Goal: Task Accomplishment & Management: Manage account settings

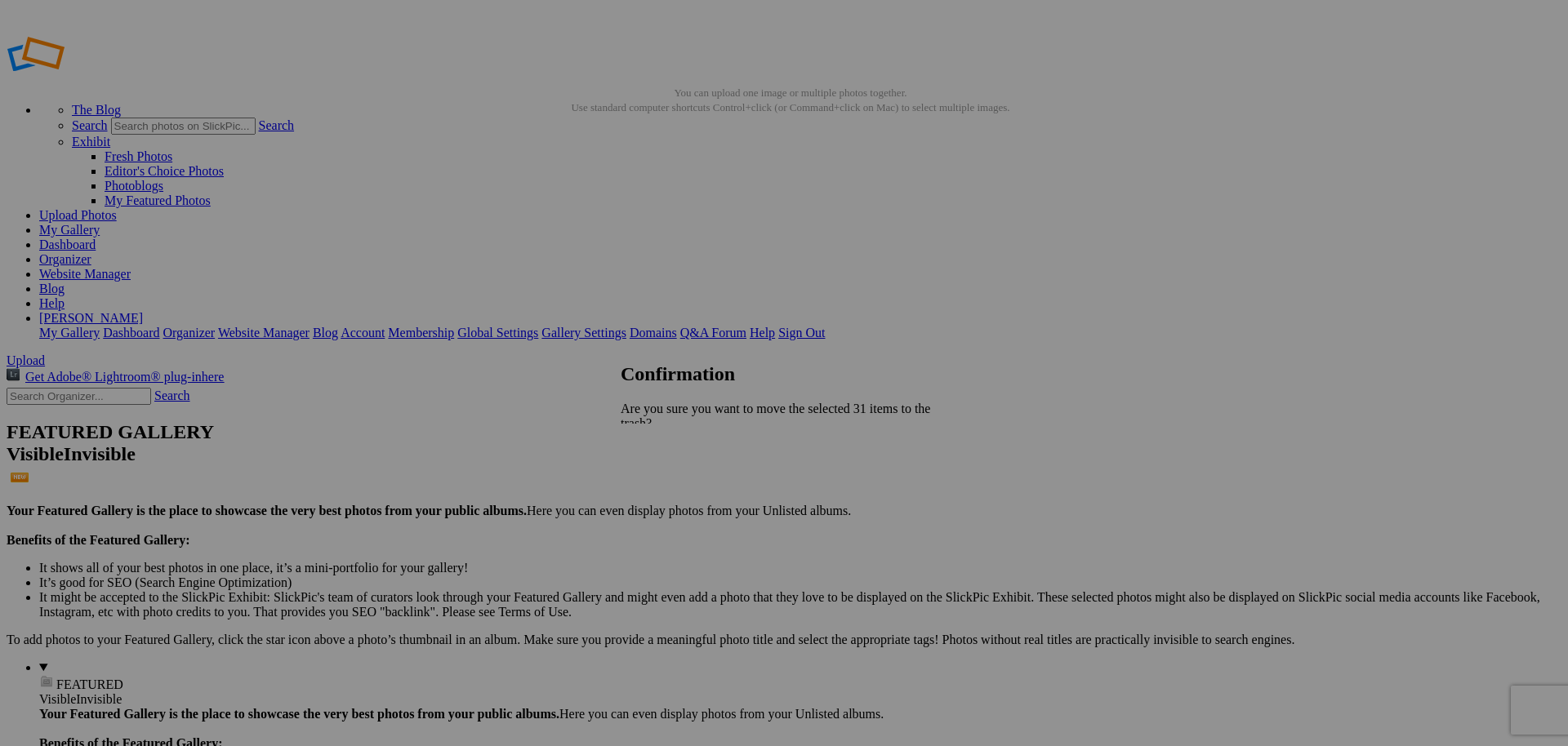
click at [675, 489] on span "Yes" at bounding box center [666, 495] width 19 height 14
type input "HSH Chemie"
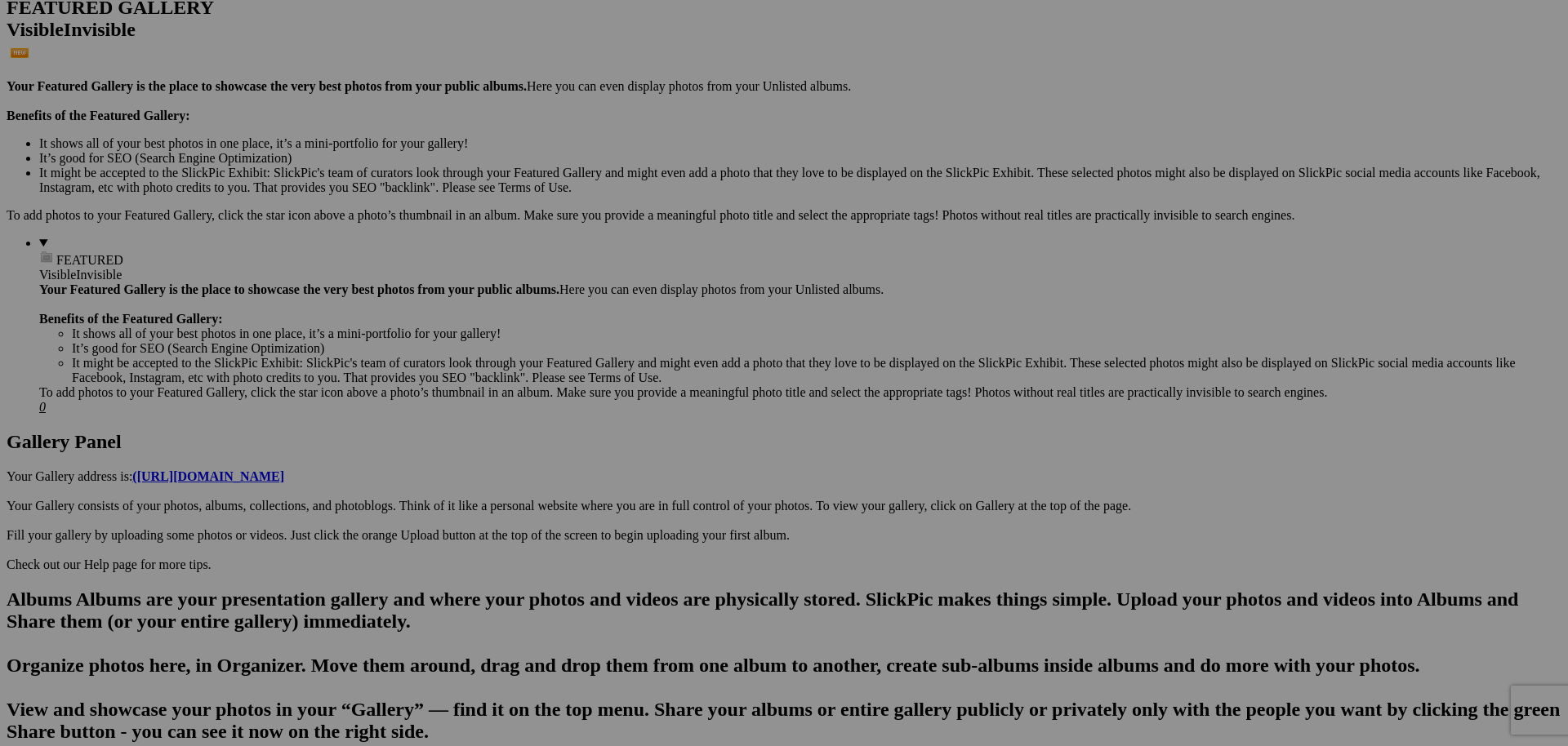
scroll to position [427, 0]
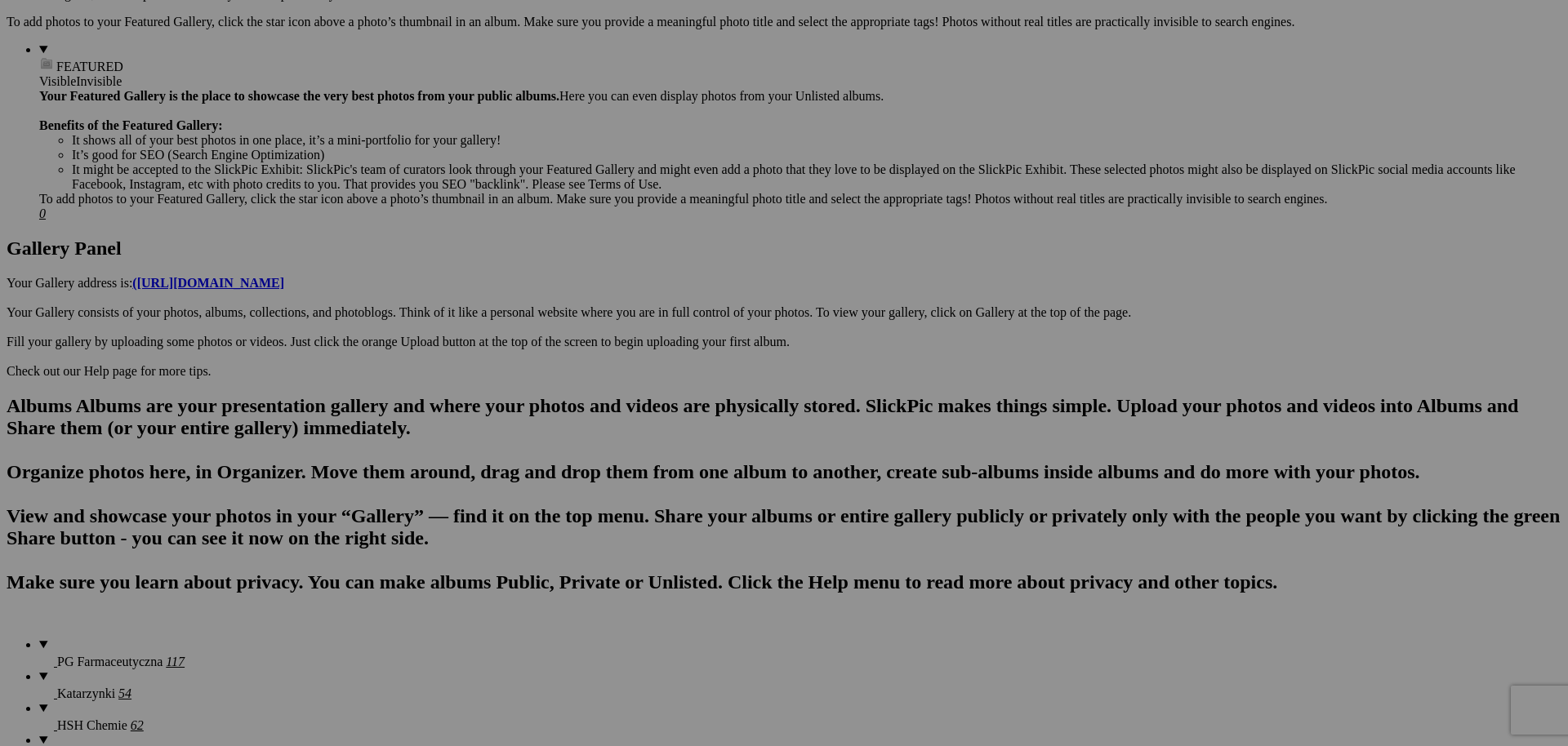
scroll to position [620, 0]
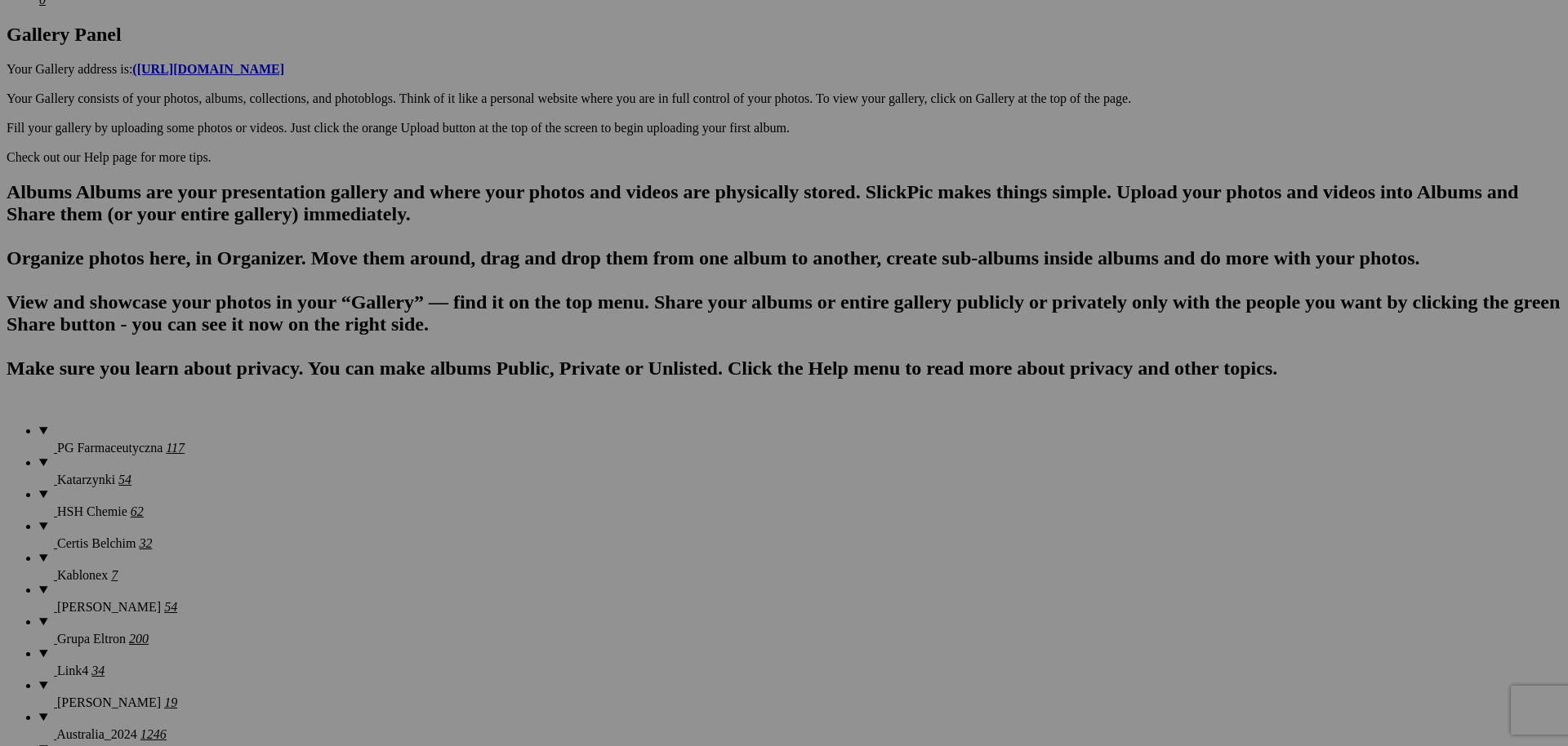
scroll to position [850, 0]
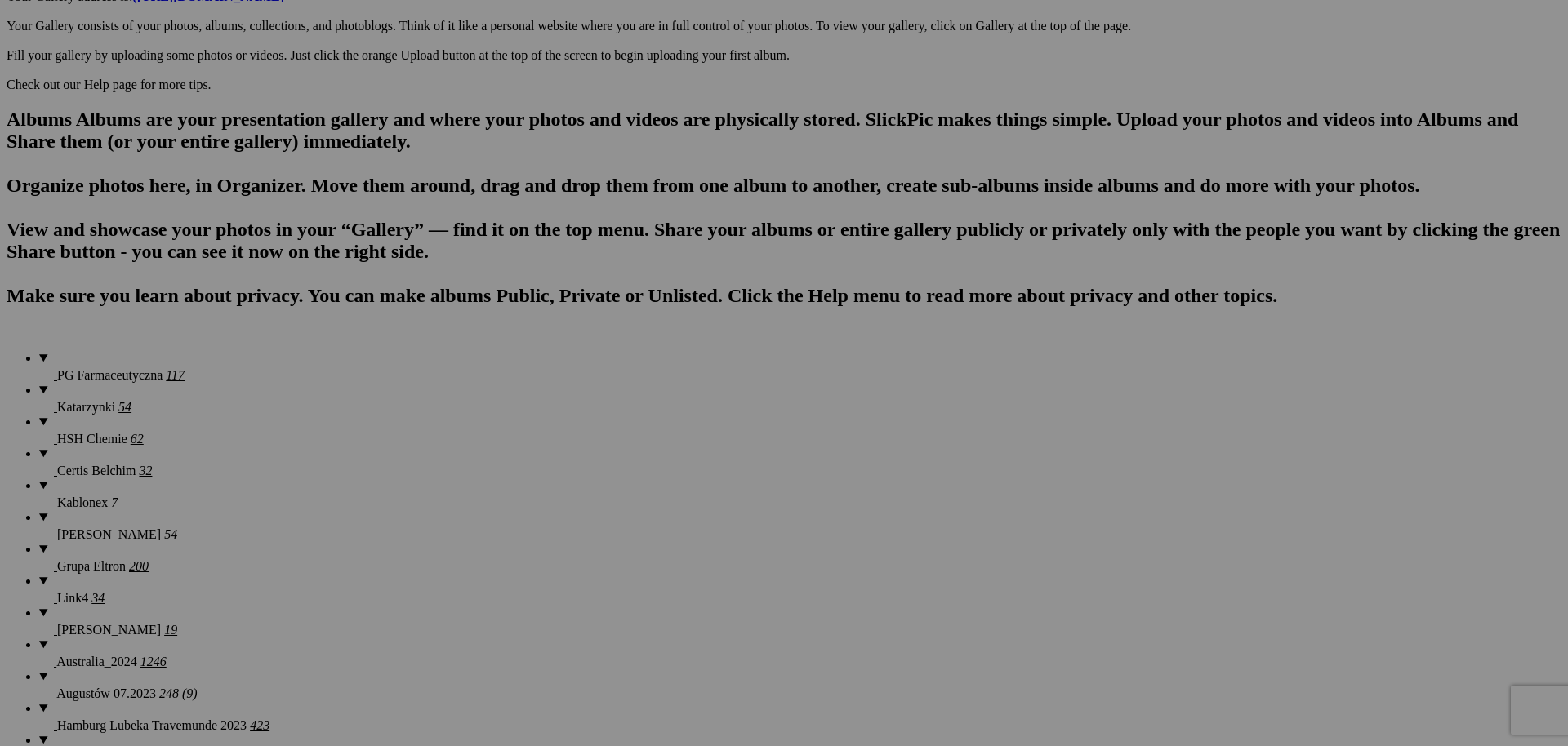
scroll to position [909, 0]
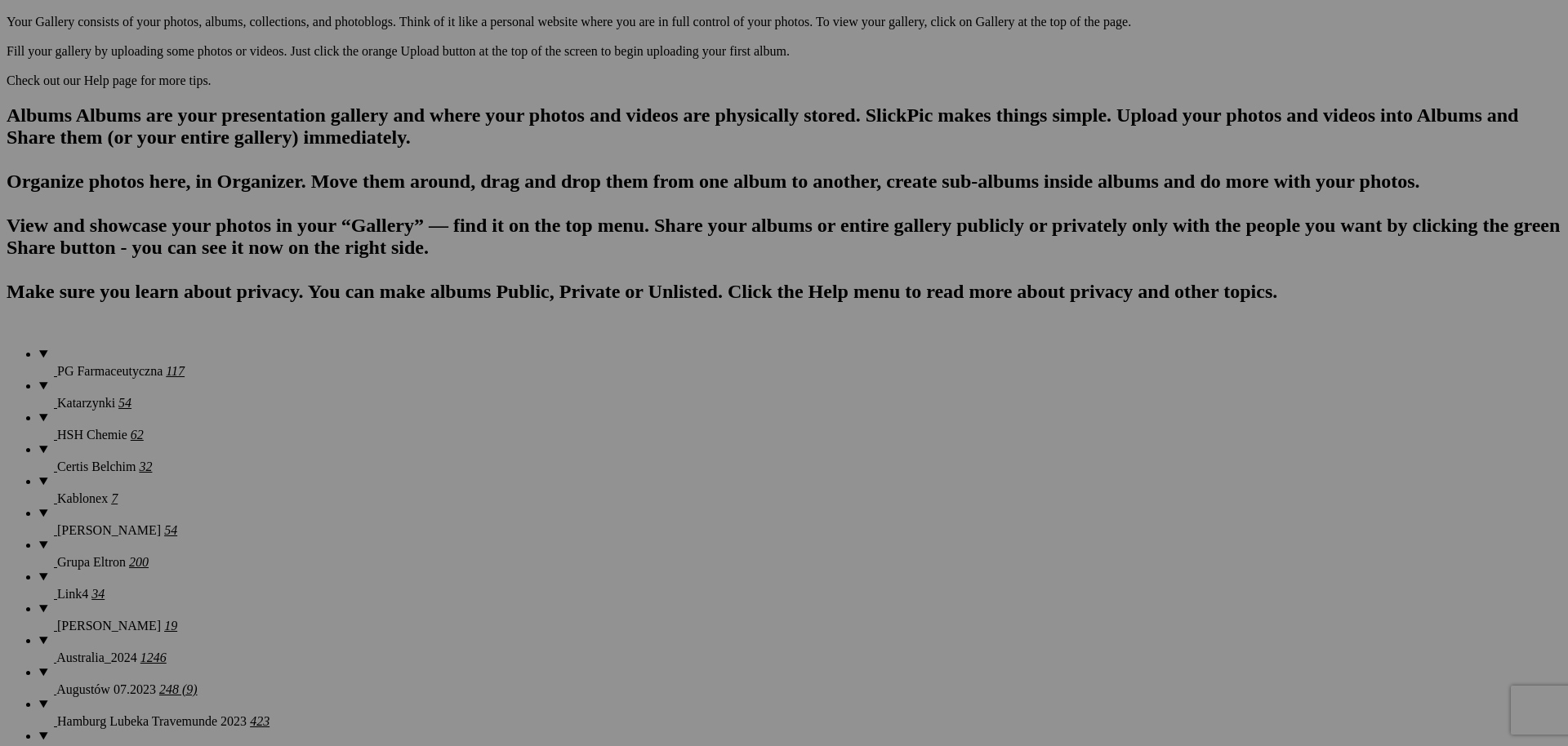
scroll to position [954, 0]
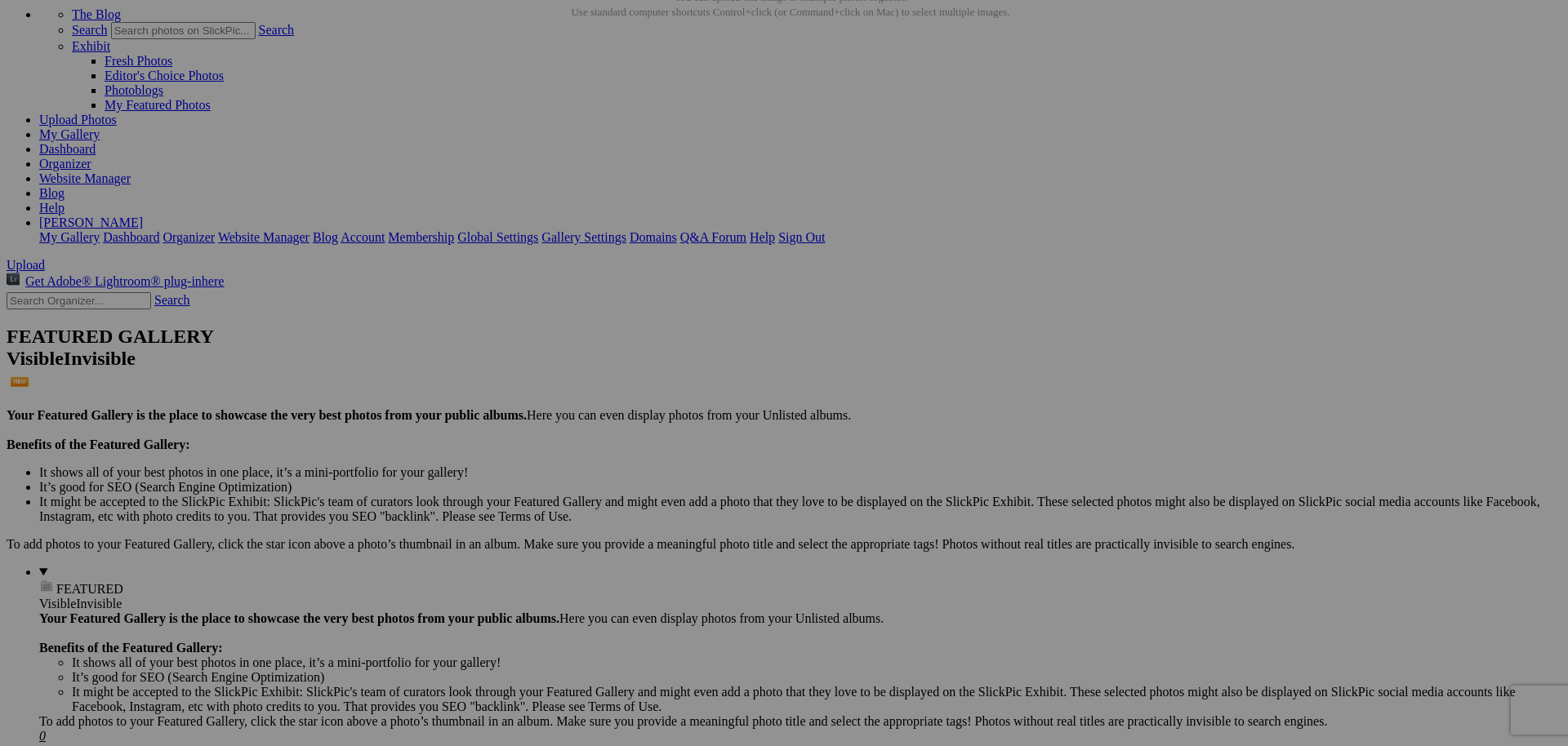
scroll to position [0, 0]
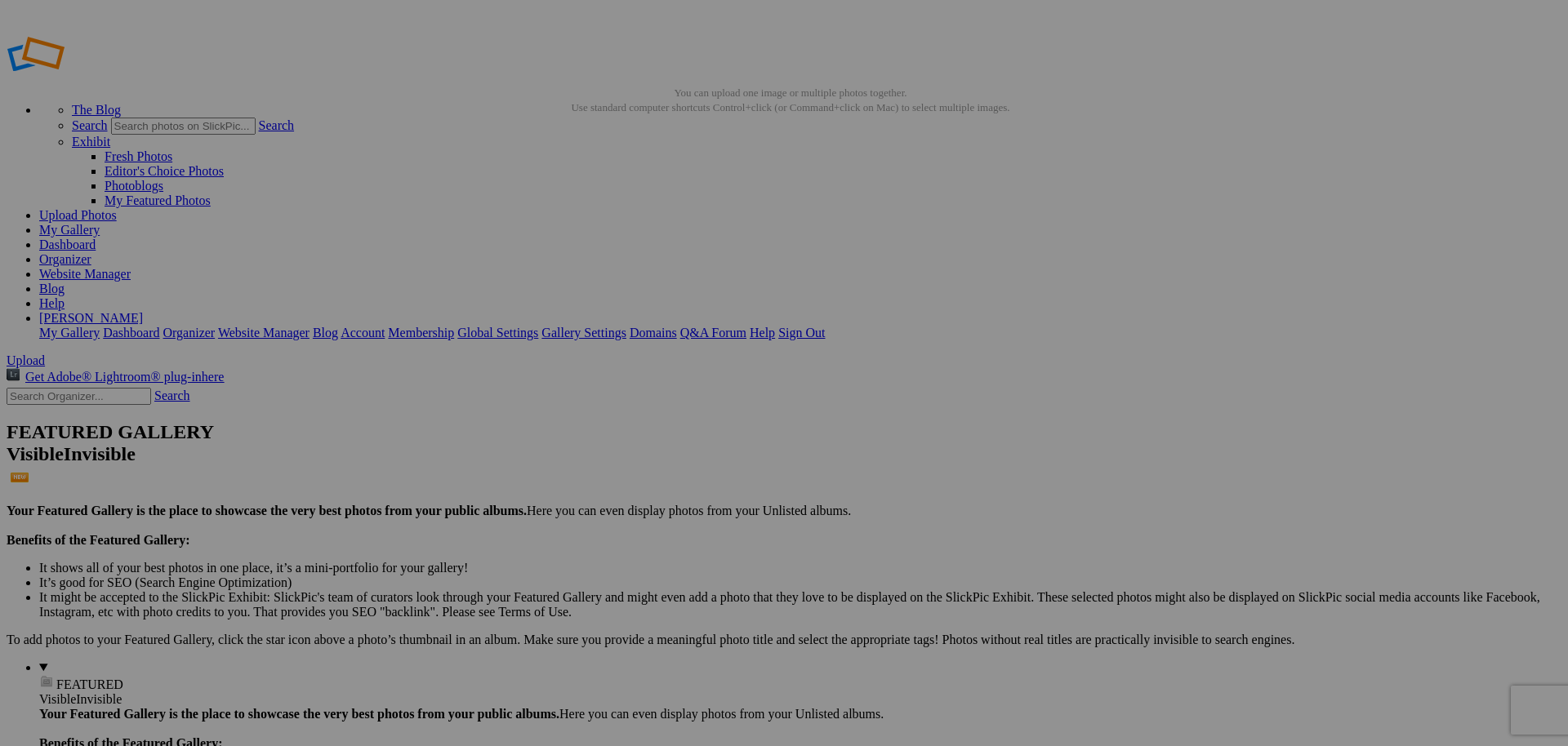
click at [99, 223] on link "My Gallery" at bounding box center [70, 230] width 61 height 14
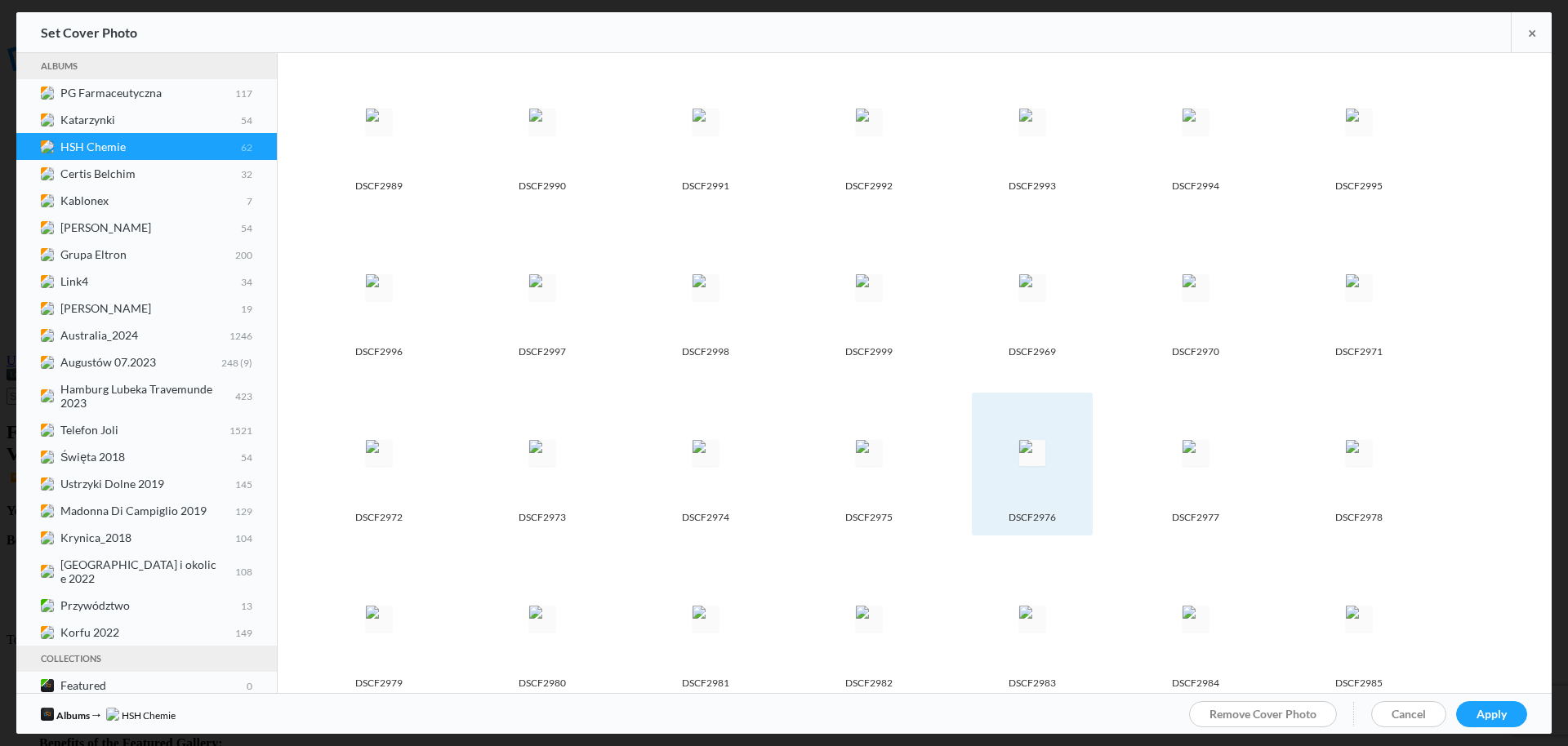
click at [1036, 455] on img at bounding box center [1032, 452] width 26 height 26
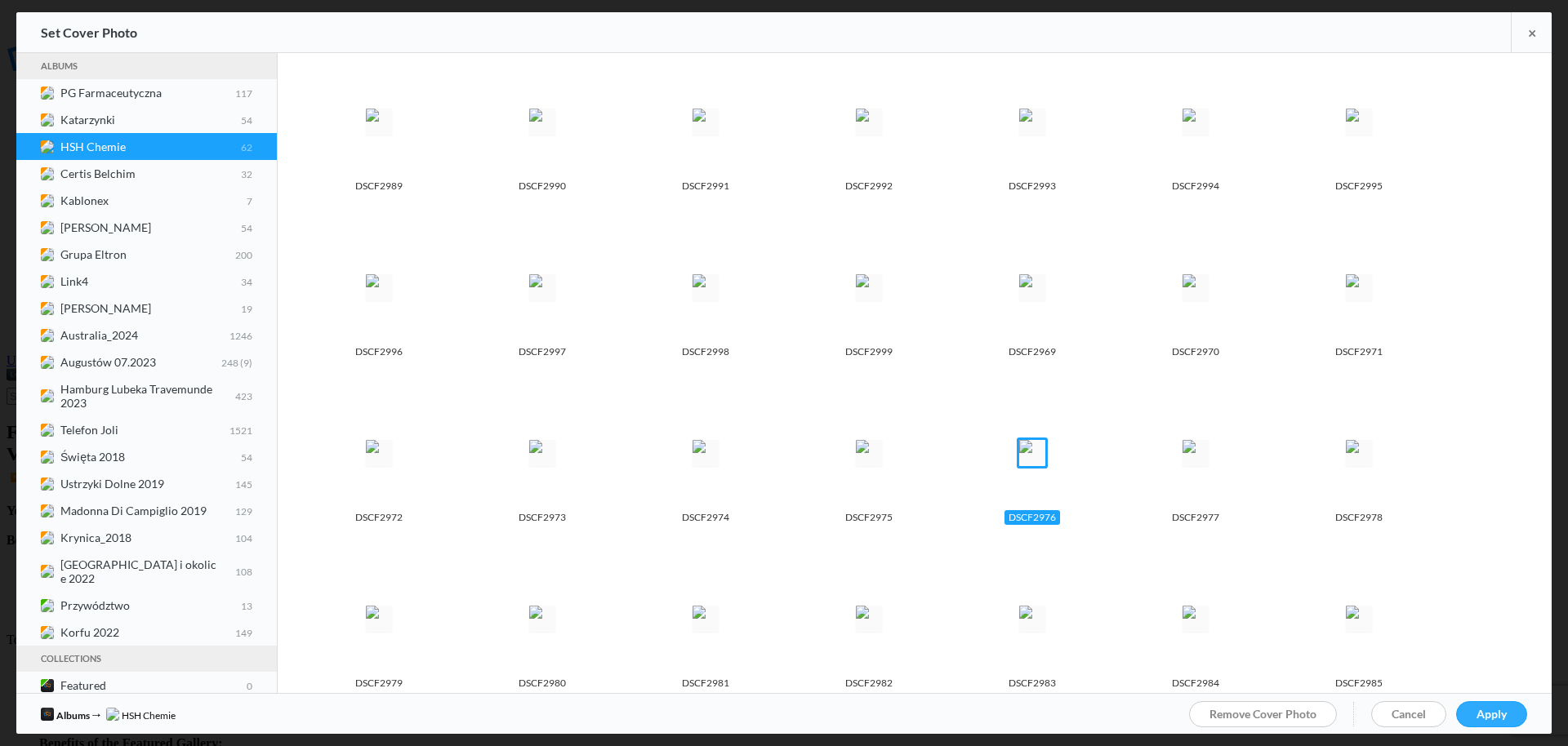
click at [1495, 716] on span "Apply" at bounding box center [1491, 714] width 30 height 14
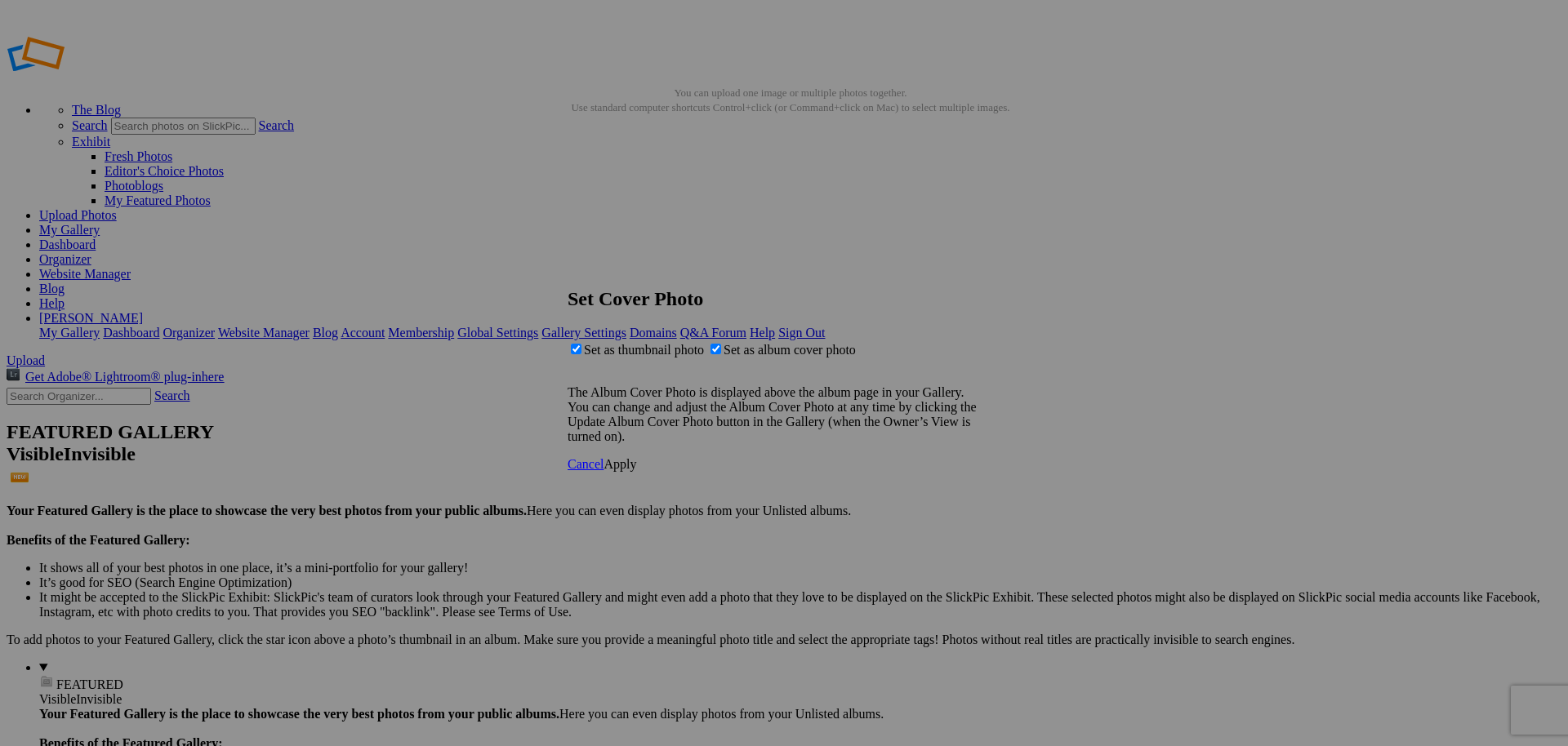
click at [636, 471] on span "Apply" at bounding box center [619, 464] width 33 height 14
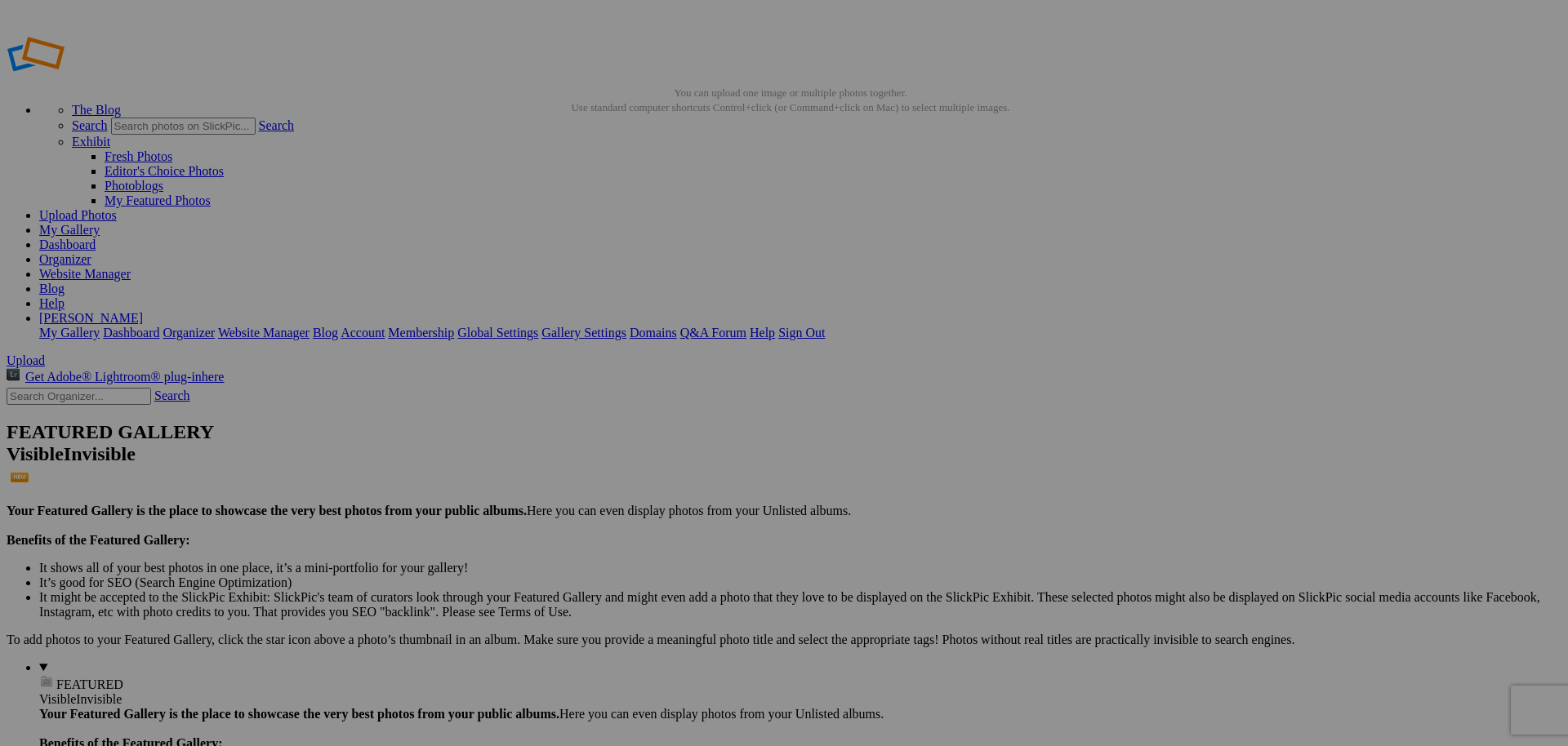
click at [99, 223] on link "My Gallery" at bounding box center [70, 230] width 61 height 14
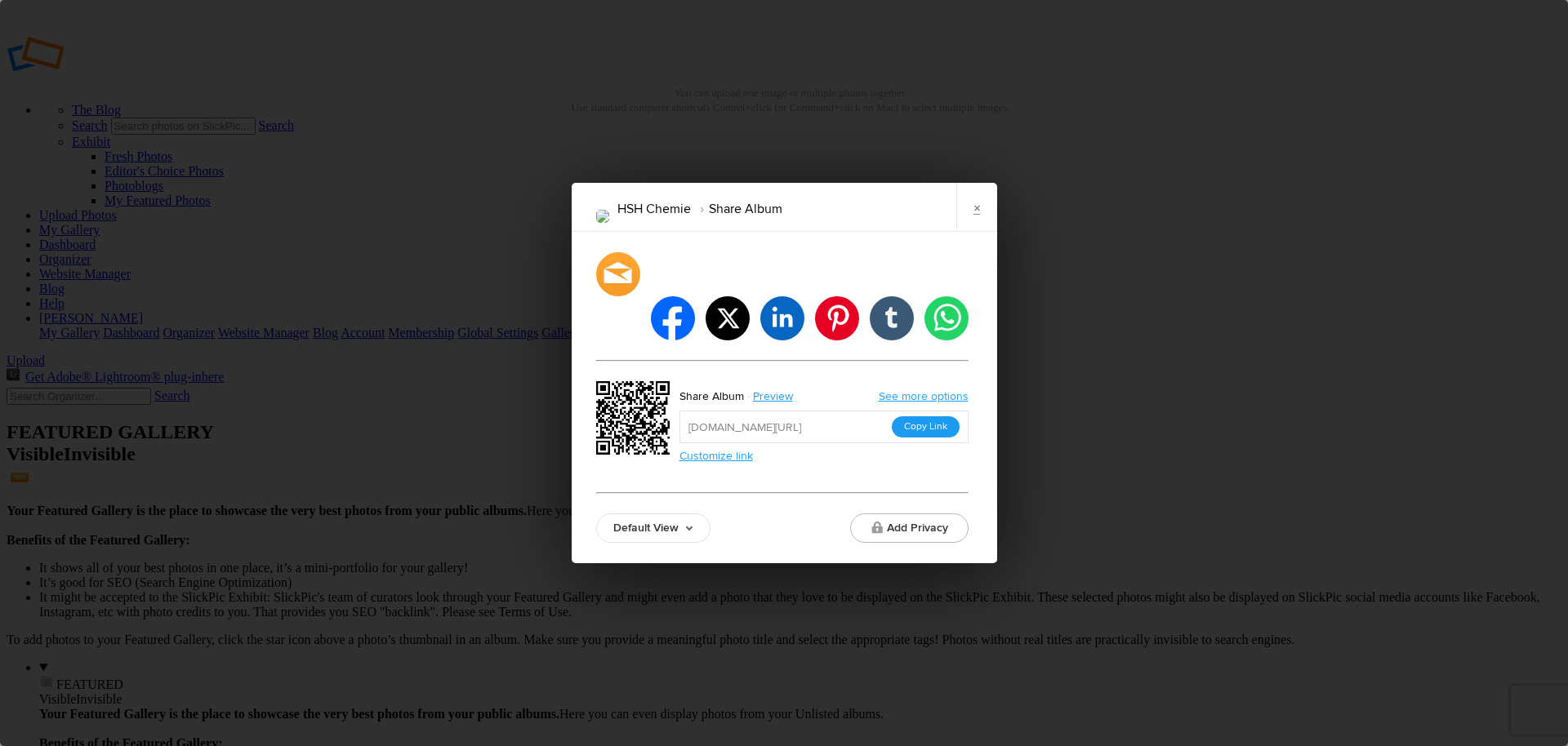
click at [921, 416] on button "Copy Link" at bounding box center [925, 426] width 68 height 21
